Goal: Find specific page/section: Find specific page/section

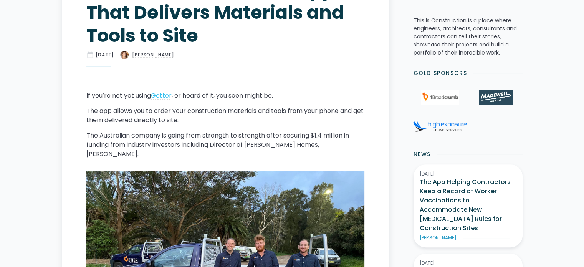
scroll to position [314, 0]
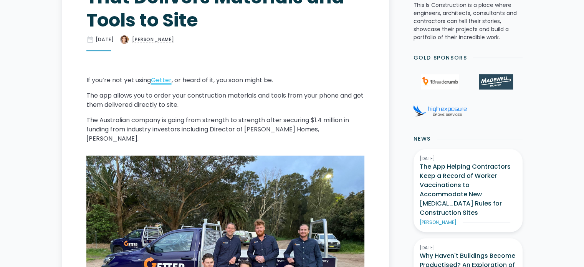
click at [164, 81] on link "Getter" at bounding box center [161, 80] width 21 height 9
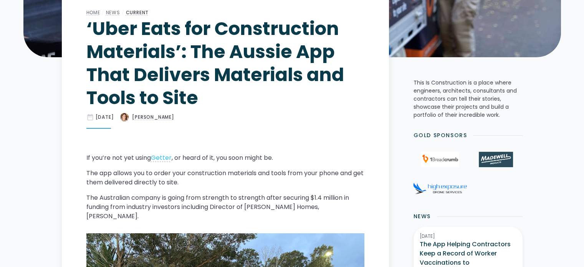
scroll to position [245, 0]
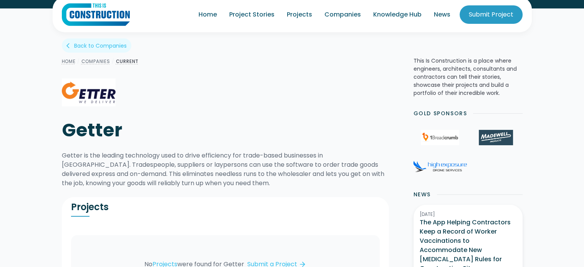
scroll to position [8, 0]
